Goal: Task Accomplishment & Management: Manage account settings

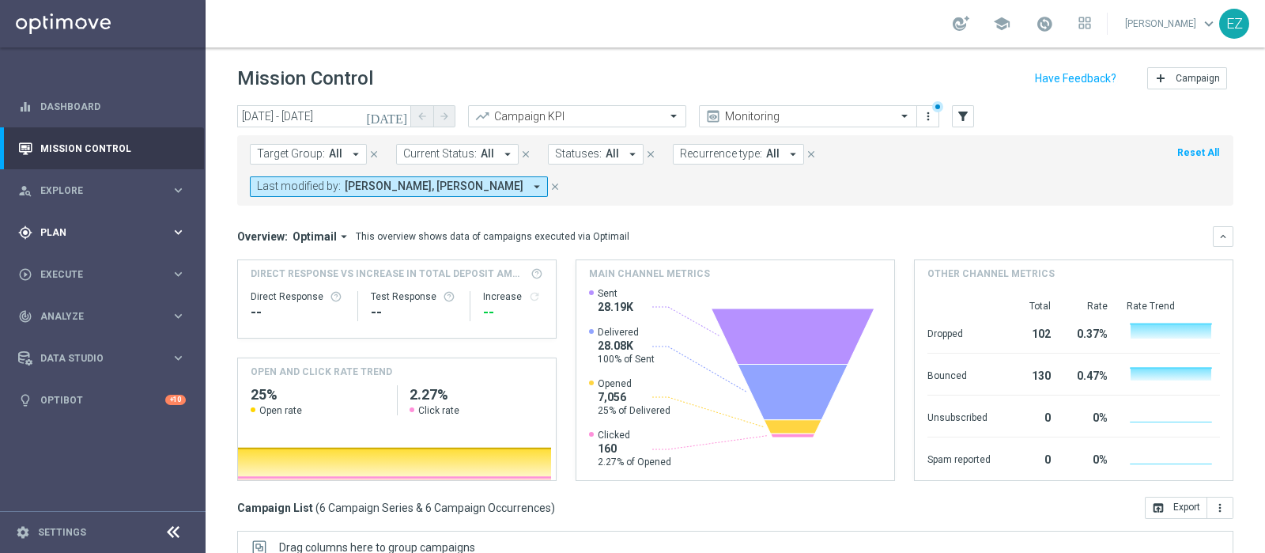
click at [64, 238] on div "gps_fixed Plan" at bounding box center [94, 232] width 153 height 14
click at [80, 262] on link "Target Groups" at bounding box center [102, 265] width 123 height 13
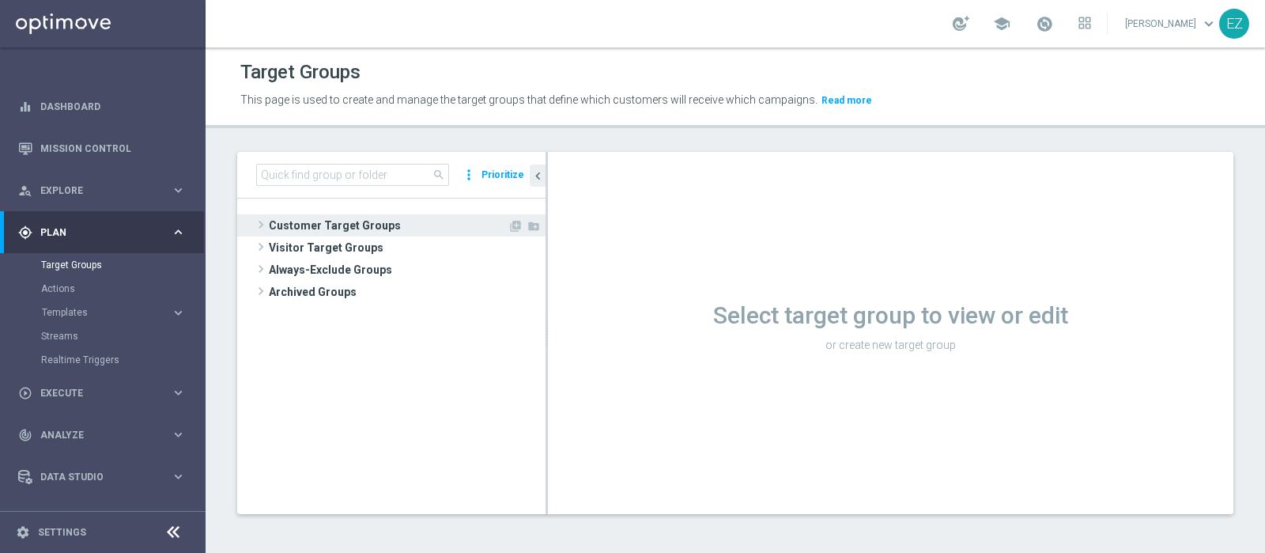
click at [396, 222] on span "Customer Target Groups" at bounding box center [388, 225] width 239 height 22
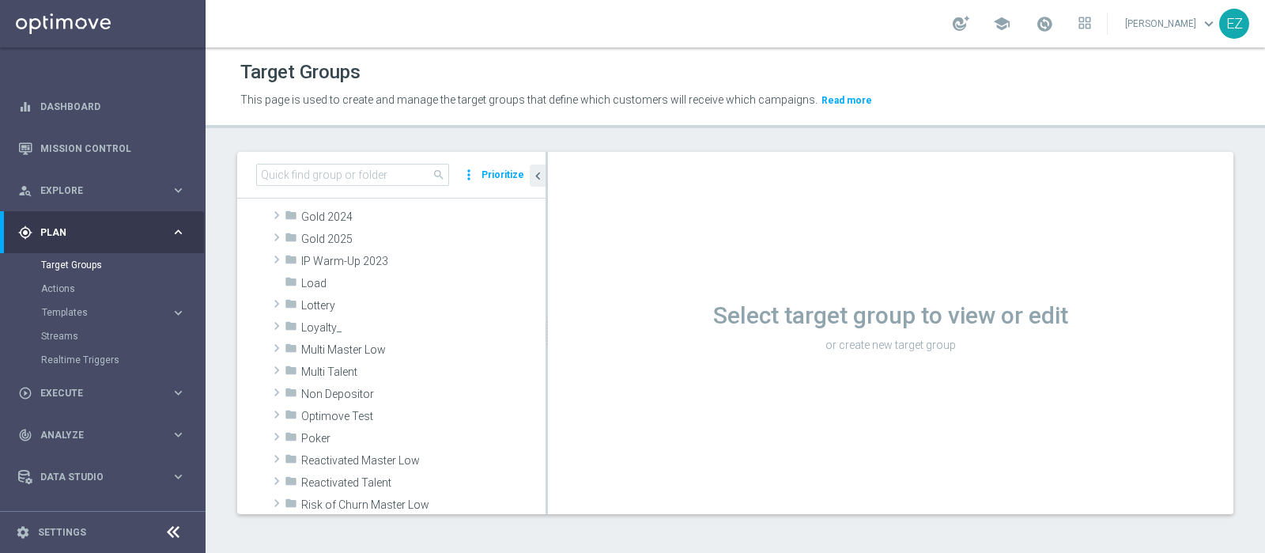
scroll to position [319, 0]
click at [353, 306] on span "Lottery" at bounding box center [386, 305] width 170 height 13
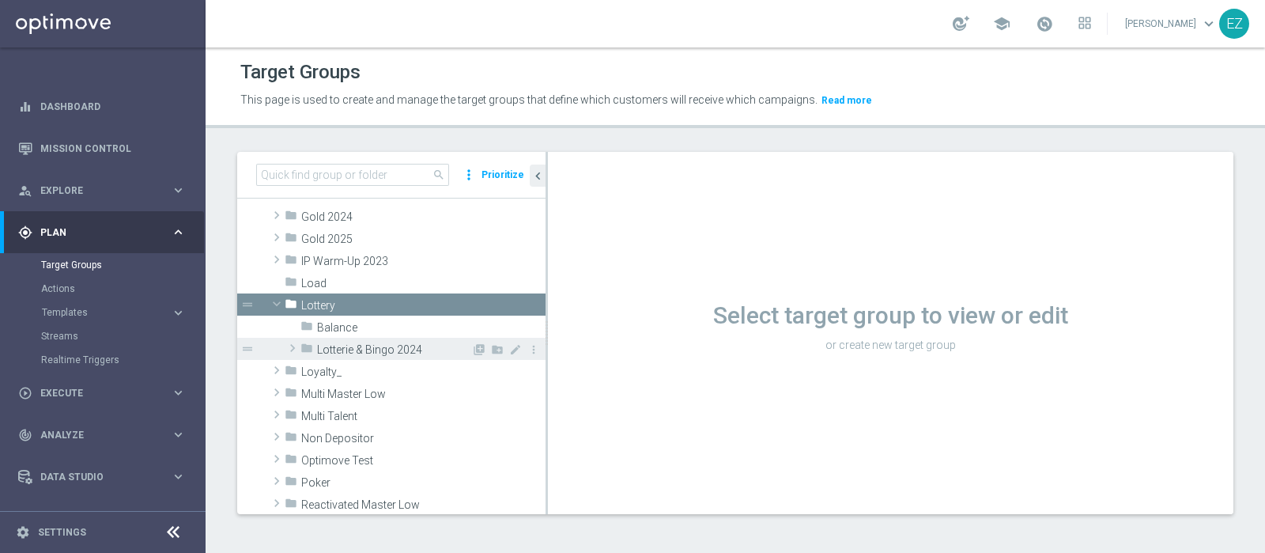
click at [353, 348] on span "Lotterie & Bingo 2024" at bounding box center [394, 349] width 154 height 13
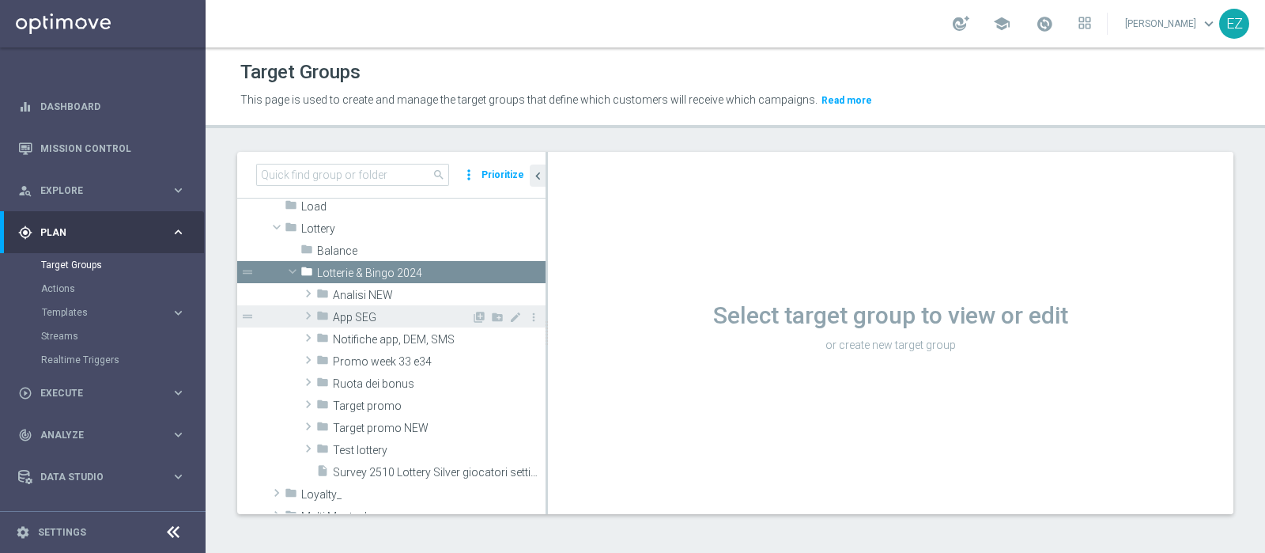
scroll to position [402, 0]
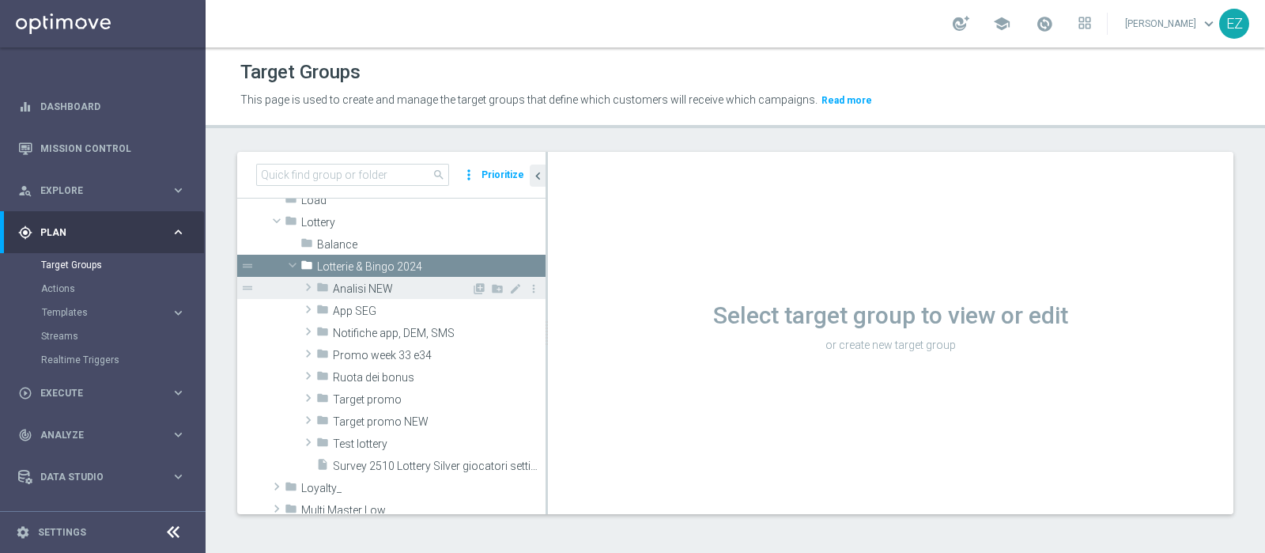
click at [387, 290] on span "Analisi NEW" at bounding box center [402, 288] width 138 height 13
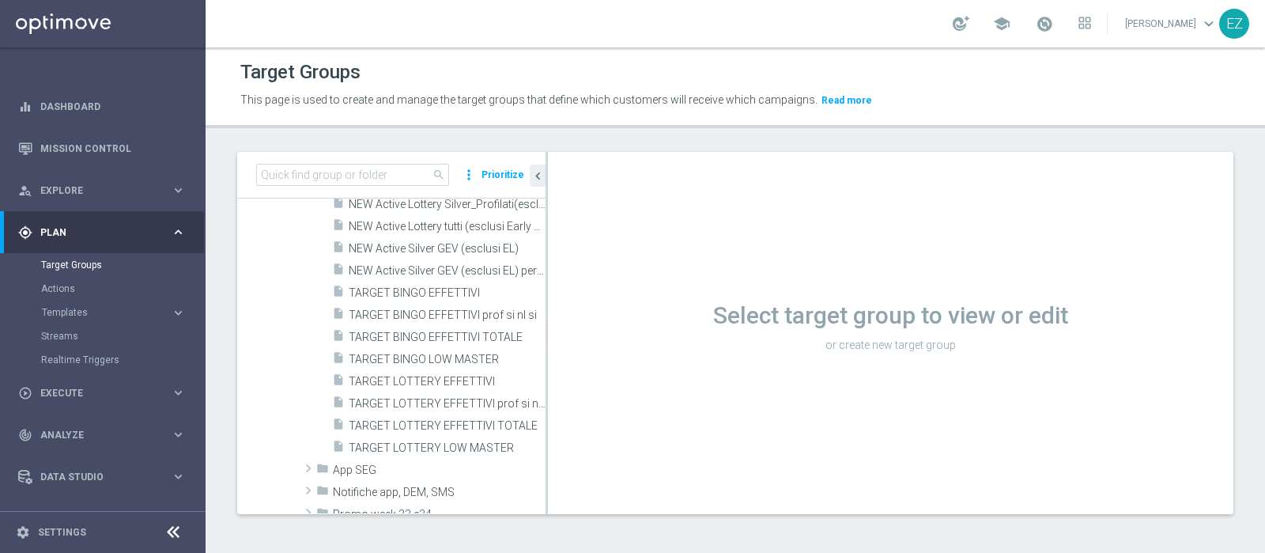
scroll to position [628, 0]
click at [427, 425] on span "TARGET LOTTERY EFFETTIVI TOTALE" at bounding box center [429, 425] width 161 height 13
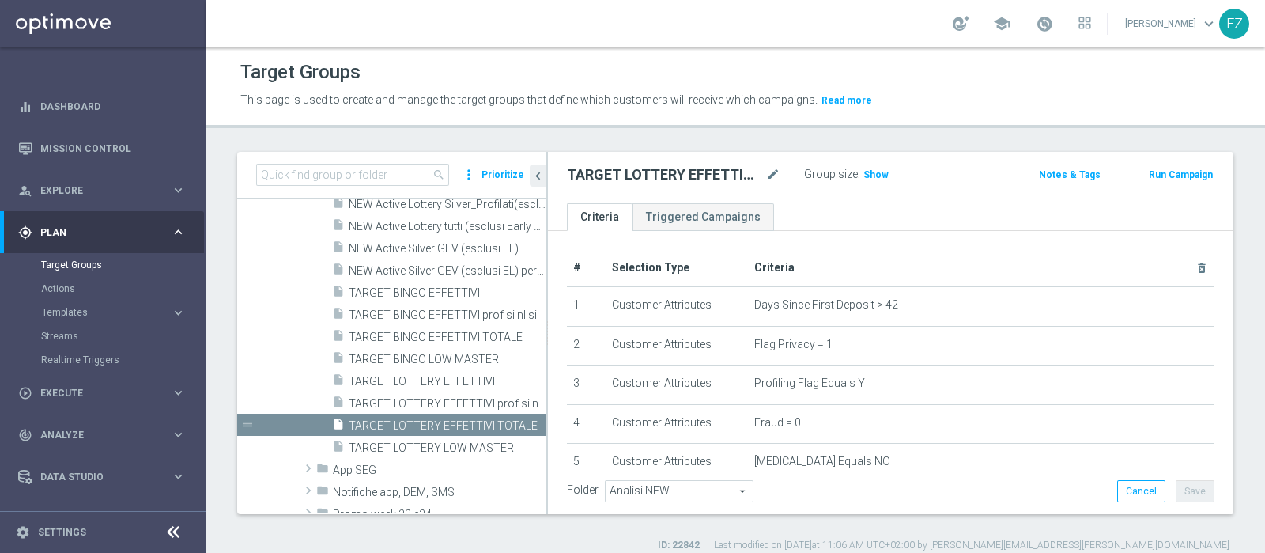
click at [803, 121] on header "Target Groups This page is used to create and manage the target groups that def…" at bounding box center [736, 87] width 1060 height 81
click at [884, 182] on h3 "Show" at bounding box center [876, 174] width 28 height 17
click at [880, 169] on span "69,079" at bounding box center [880, 176] width 33 height 15
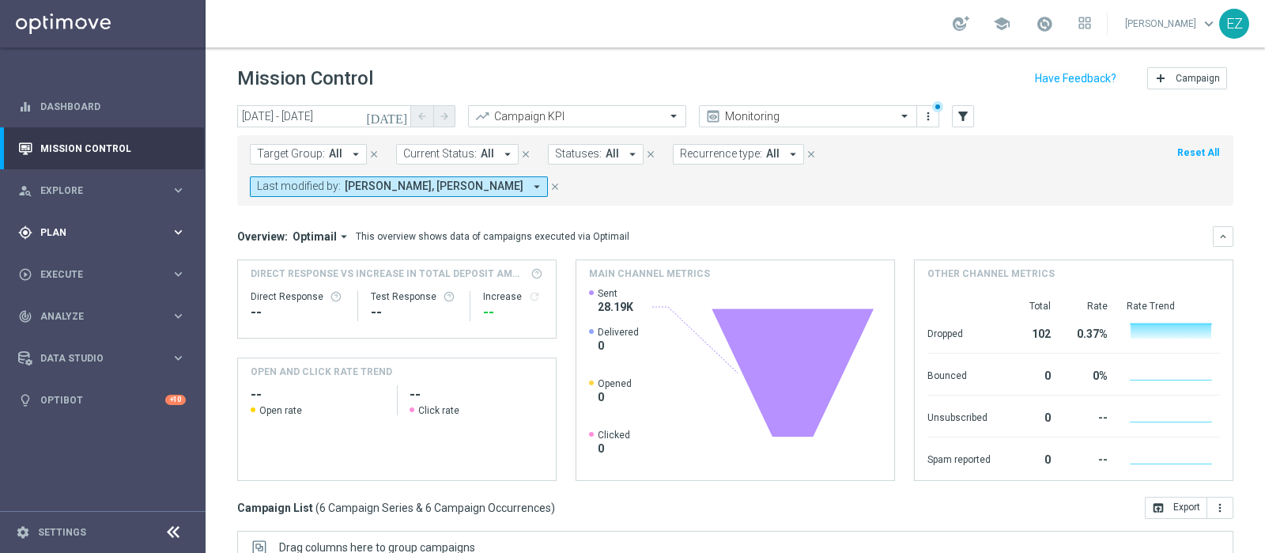
click at [55, 232] on span "Plan" at bounding box center [105, 232] width 130 height 9
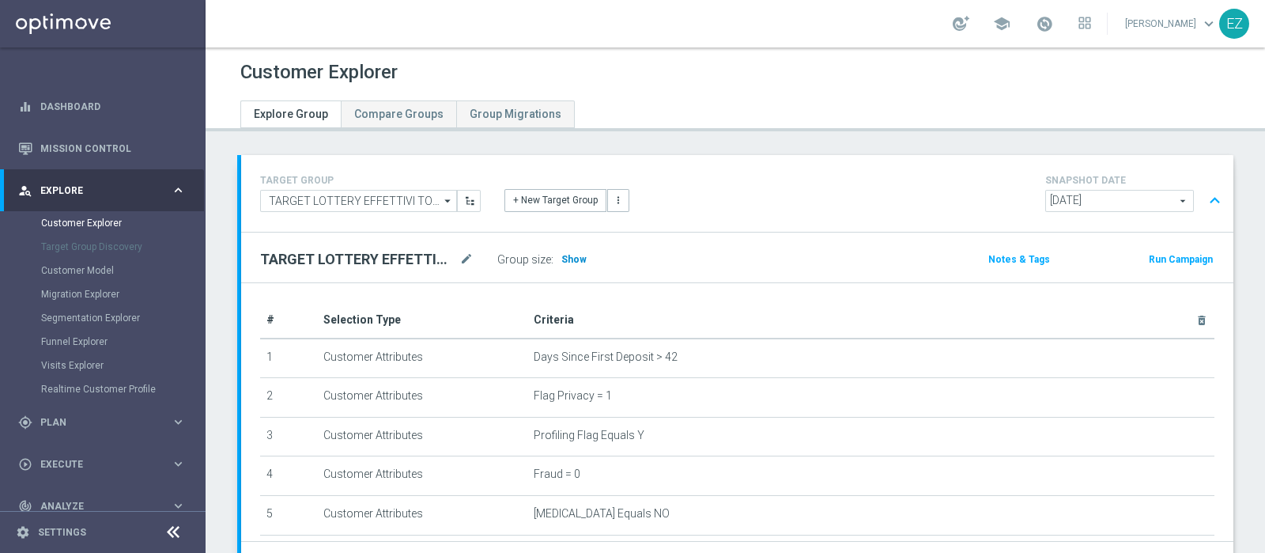
click at [576, 259] on span "Show" at bounding box center [573, 259] width 25 height 11
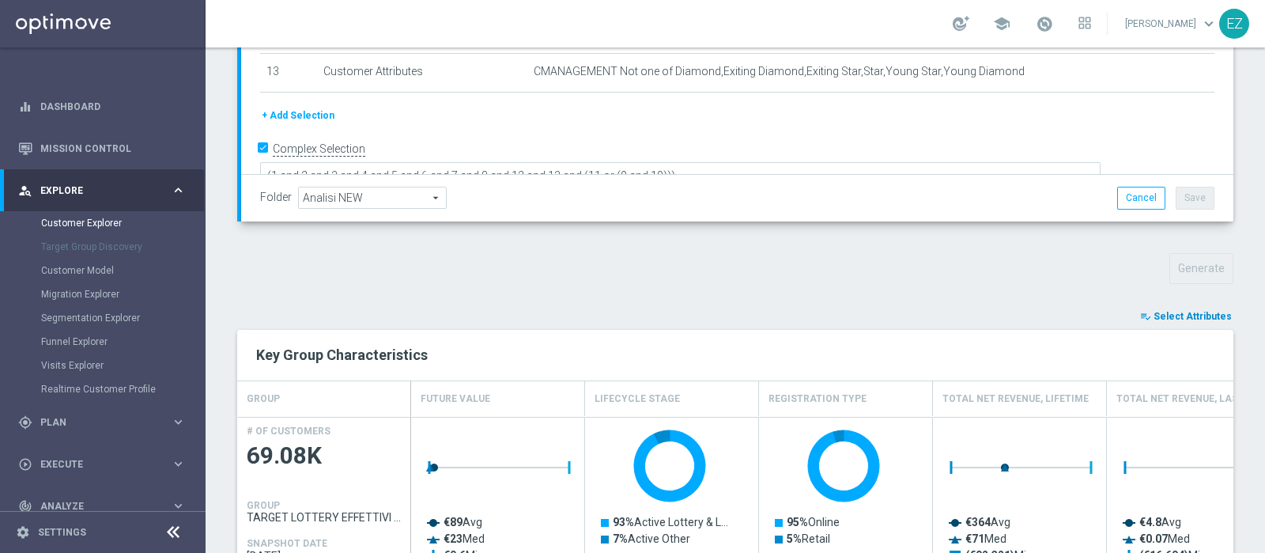
scroll to position [371, 0]
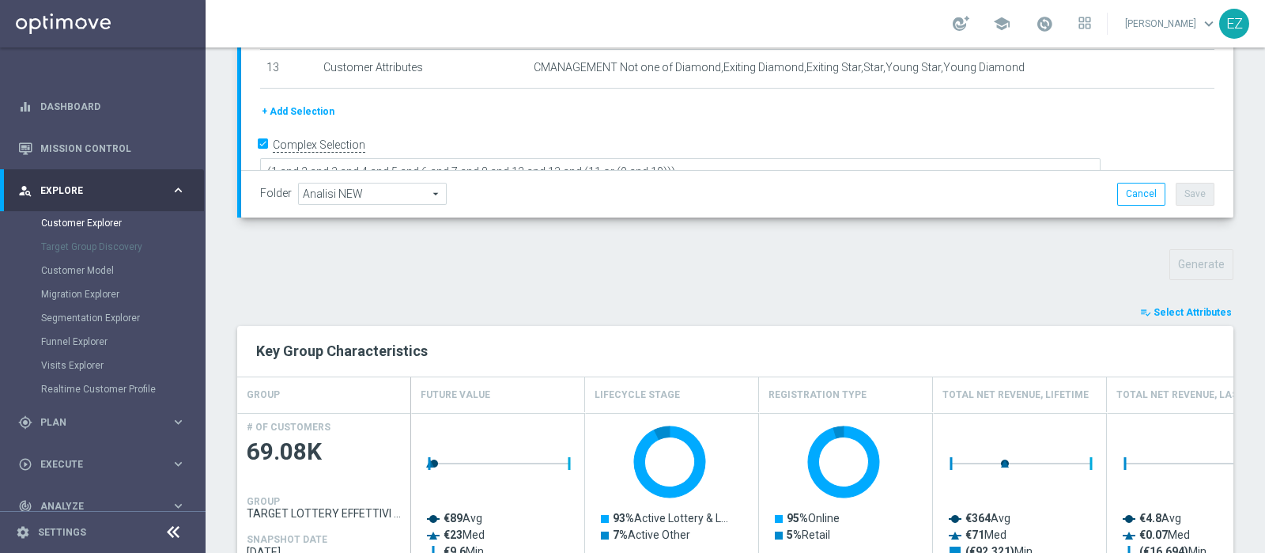
click at [1174, 310] on span "Select Attributes" at bounding box center [1193, 312] width 78 height 11
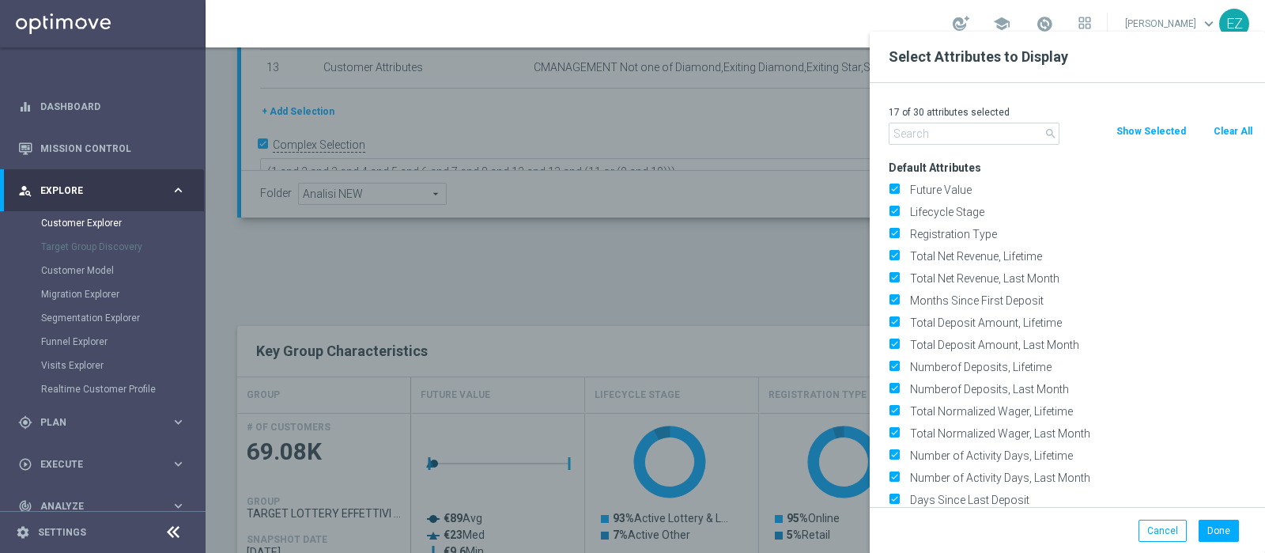
click at [1241, 124] on button "Clear All" at bounding box center [1233, 131] width 42 height 17
checkbox input "false"
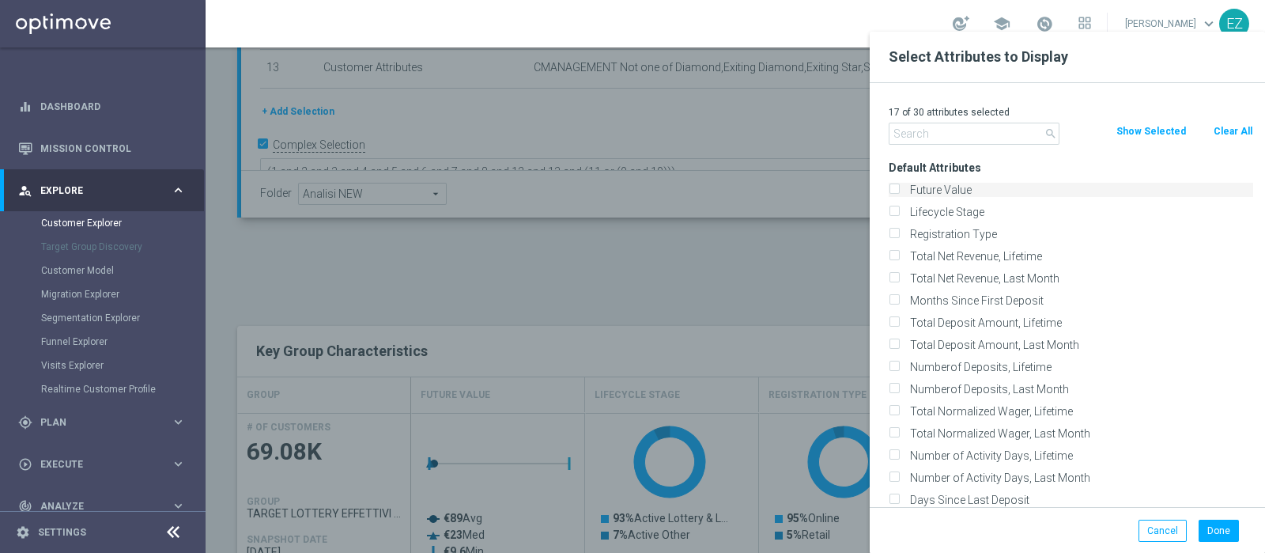
checkbox input "false"
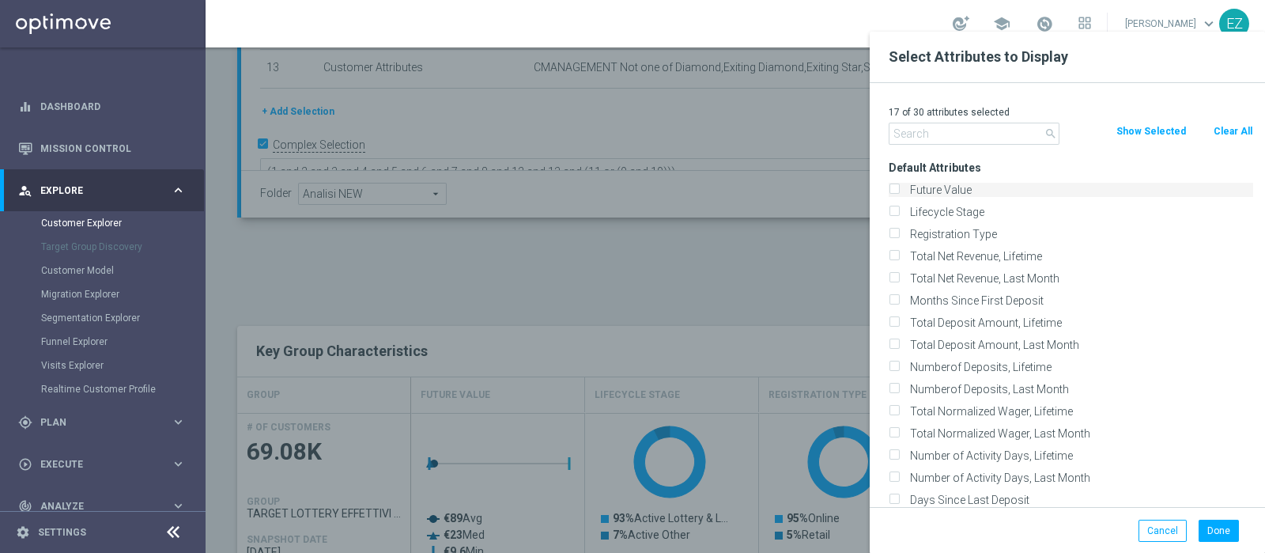
checkbox input "false"
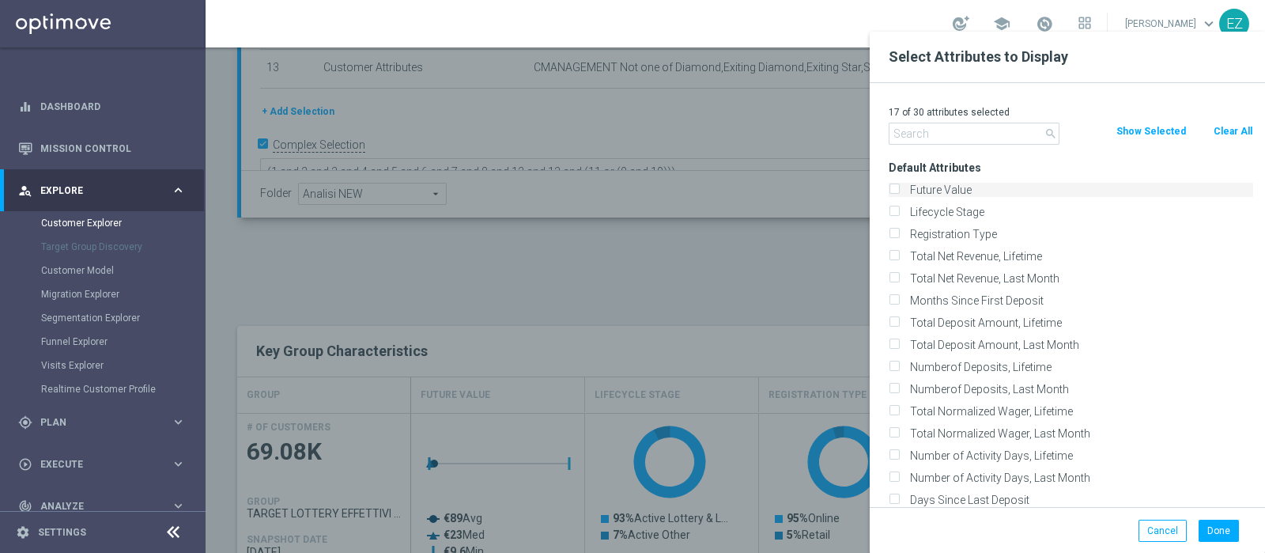
checkbox input "false"
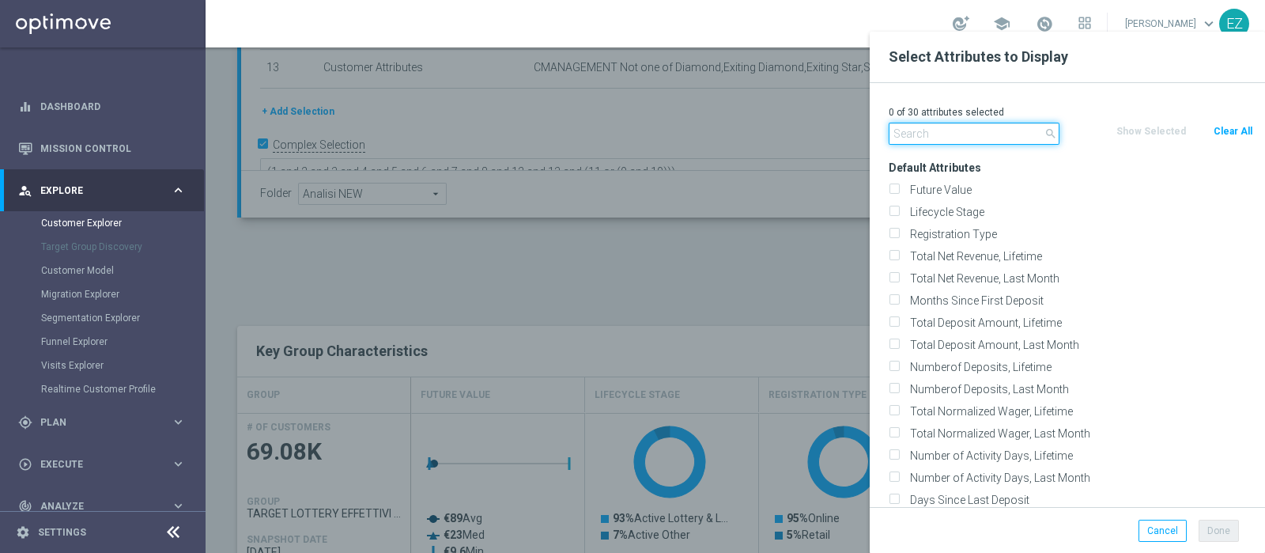
click at [939, 124] on input "text" at bounding box center [974, 134] width 171 height 22
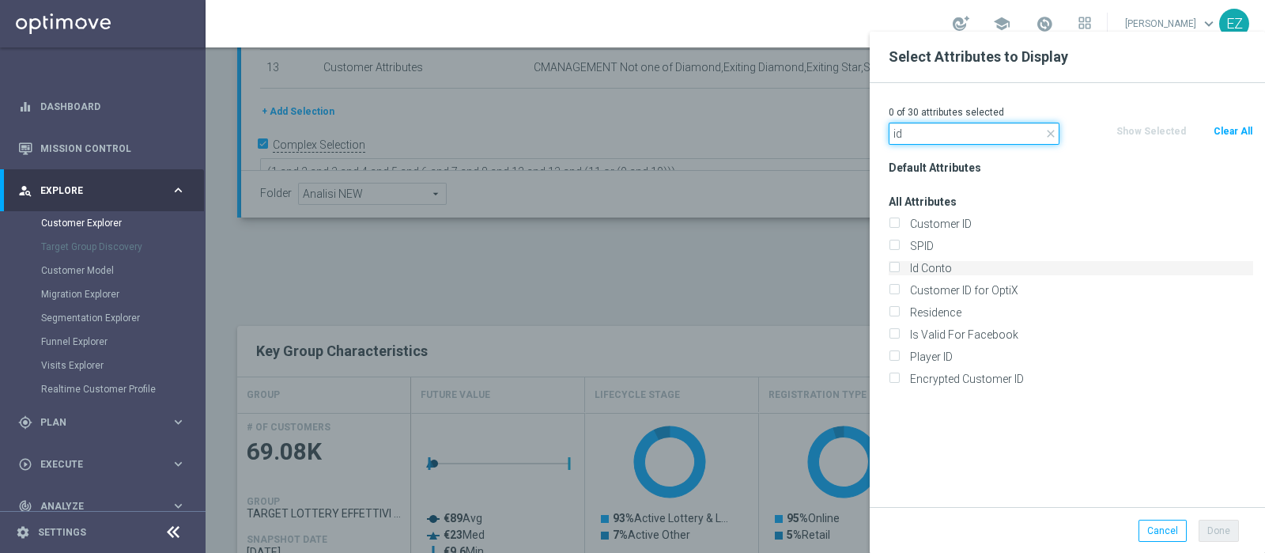
type input "id"
click at [941, 270] on label "Id Conto" at bounding box center [1079, 268] width 349 height 14
click at [899, 270] on input "Id Conto" at bounding box center [894, 270] width 10 height 10
checkbox input "true"
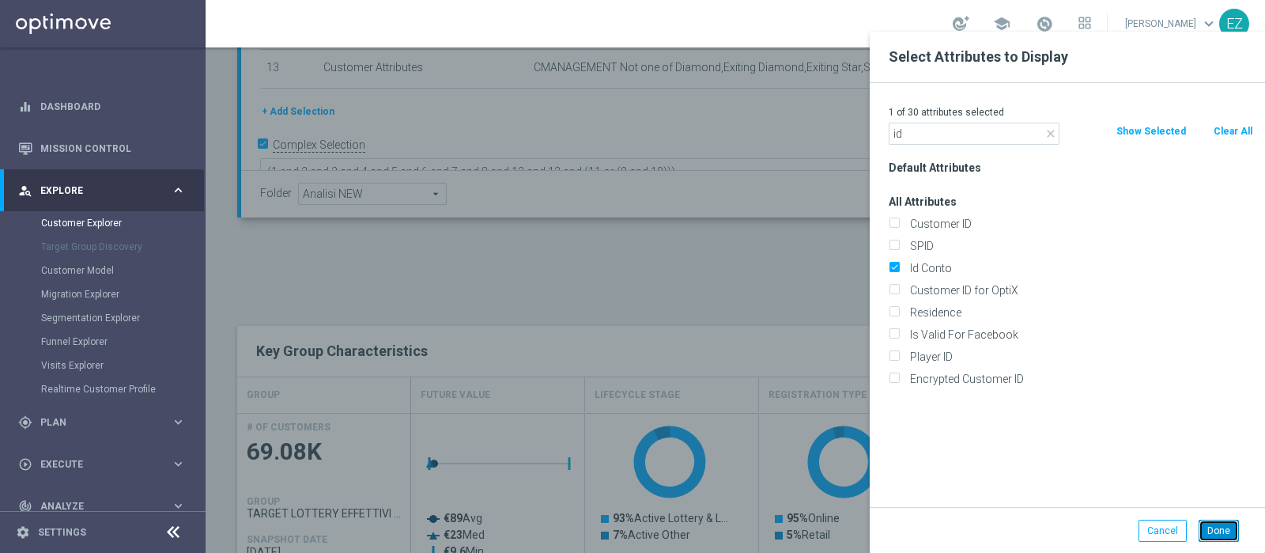
click at [1219, 527] on button "Done" at bounding box center [1219, 531] width 40 height 22
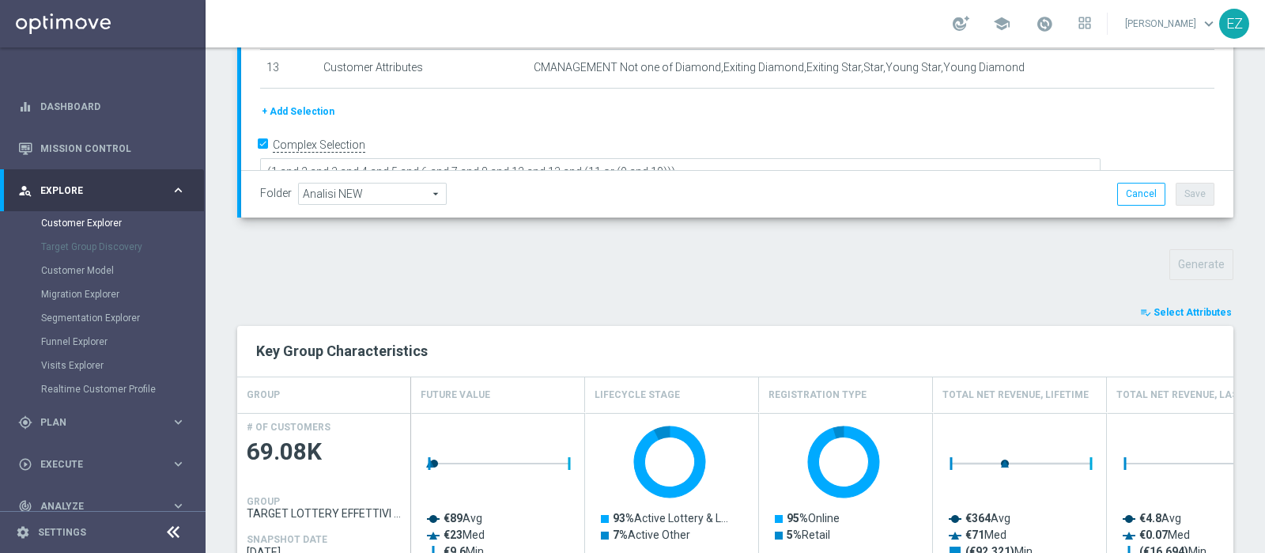
type input "Search"
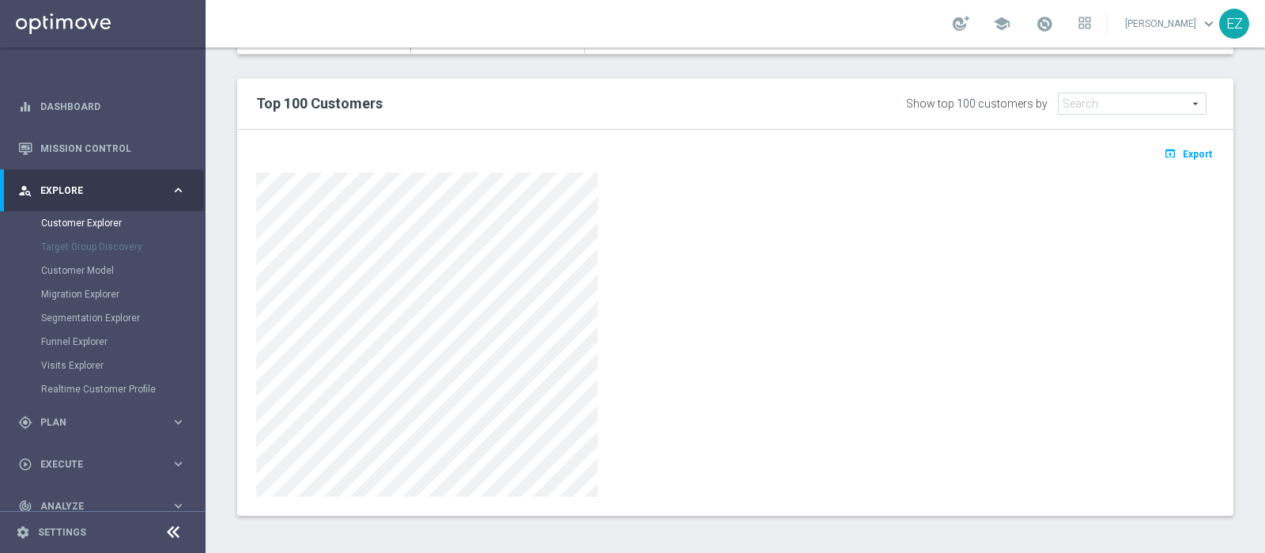
scroll to position [924, 0]
click at [1189, 155] on span "Export" at bounding box center [1197, 154] width 29 height 11
